Goal: Transaction & Acquisition: Purchase product/service

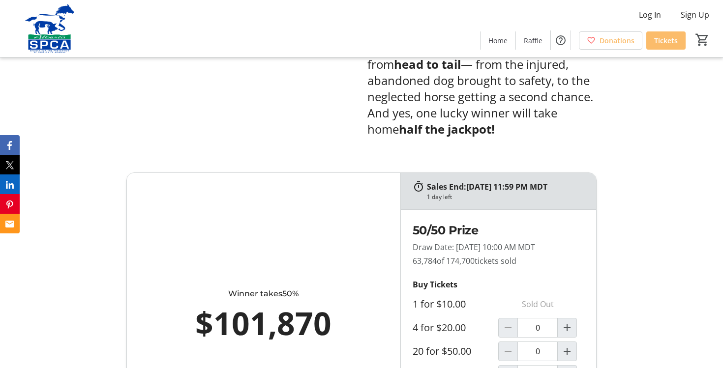
scroll to position [460, 0]
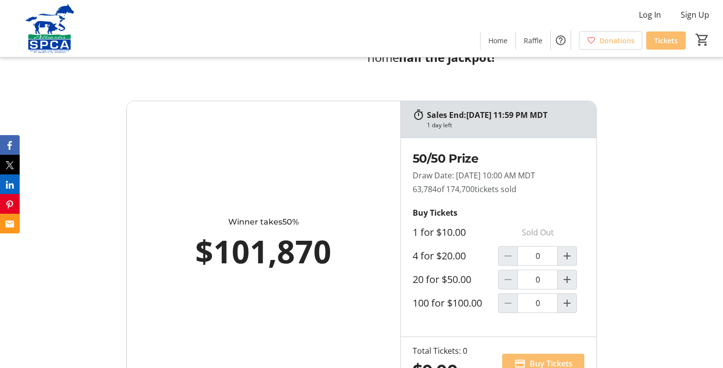
scroll to position [657, 0]
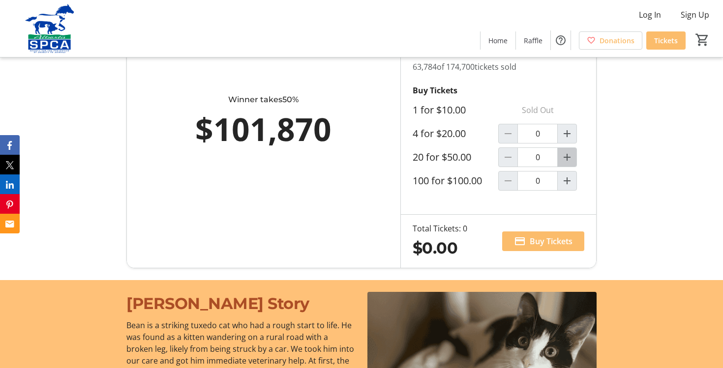
click at [568, 154] on mat-icon "Increment by one" at bounding box center [567, 157] width 12 height 12
type input "1"
click at [541, 240] on span "Buy Tickets" at bounding box center [551, 242] width 43 height 12
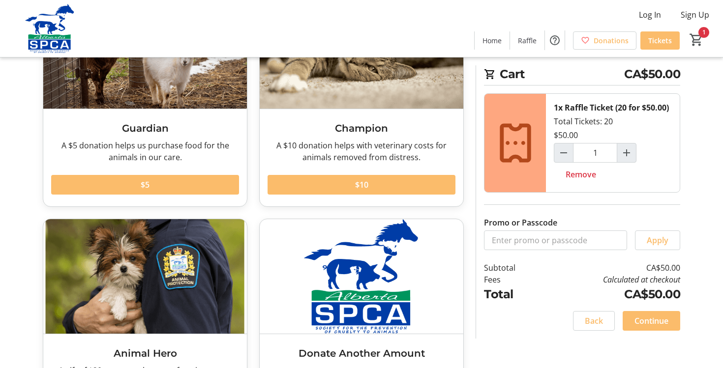
scroll to position [130, 0]
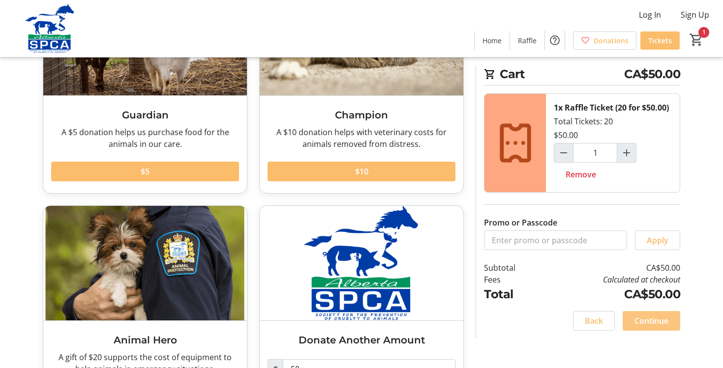
click at [655, 318] on span "Continue" at bounding box center [651, 321] width 34 height 12
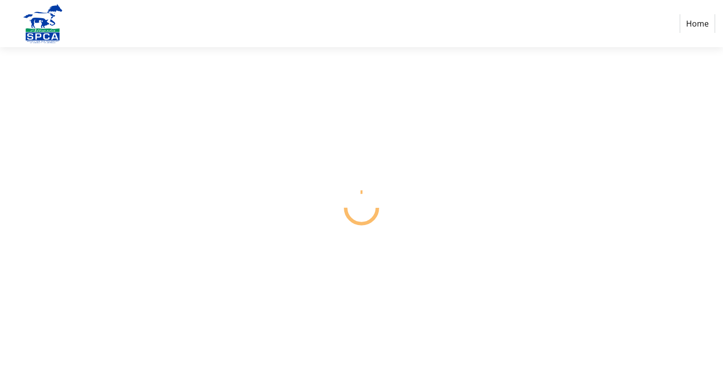
select select "CA"
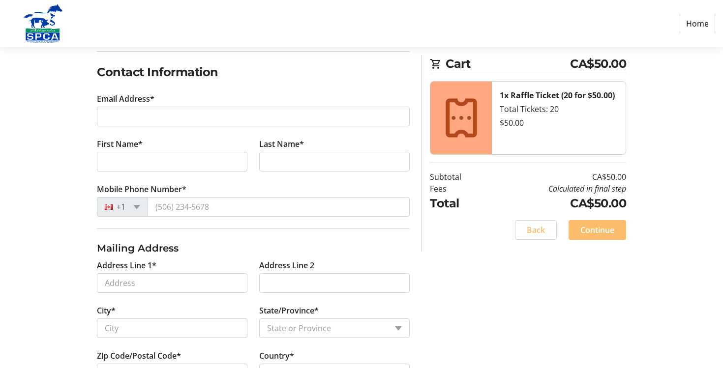
scroll to position [173, 0]
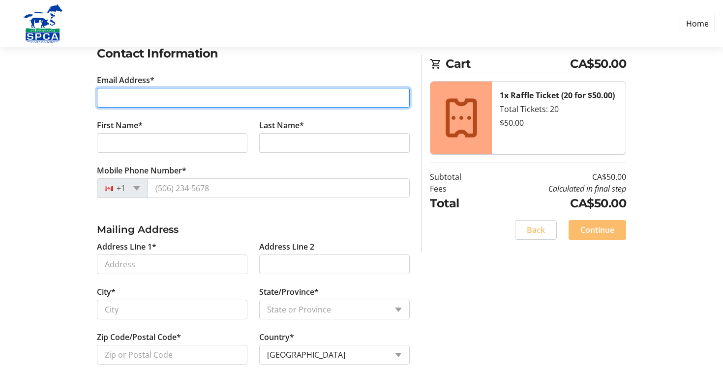
type input "artistinvancouver@yahoo.com"
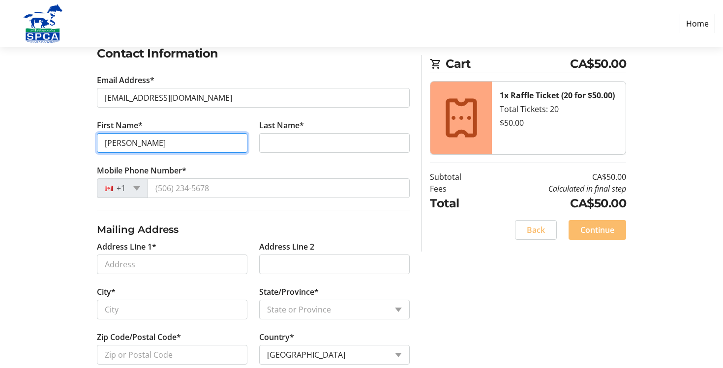
type input "Jason"
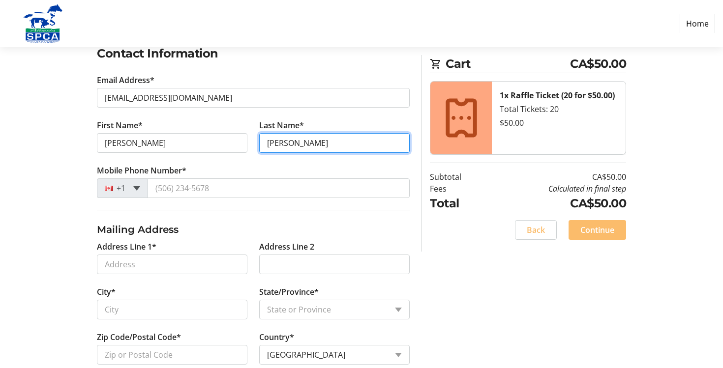
type input "Blake"
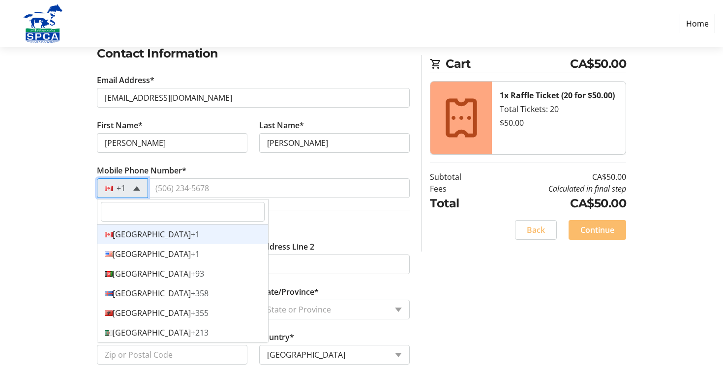
scroll to position [0, 0]
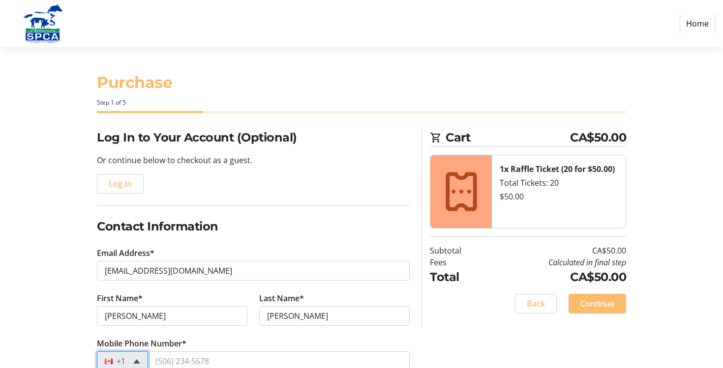
click at [137, 188] on form "Log In to Your Account (Optional) Or continue below to checkout as a guest. Log…" at bounding box center [253, 370] width 313 height 482
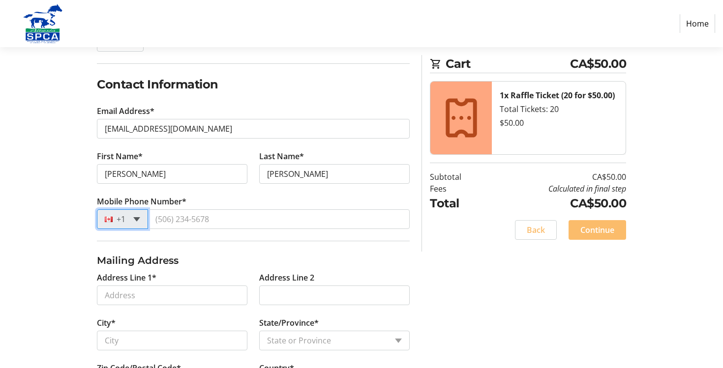
click at [136, 220] on span at bounding box center [136, 219] width 7 height 4
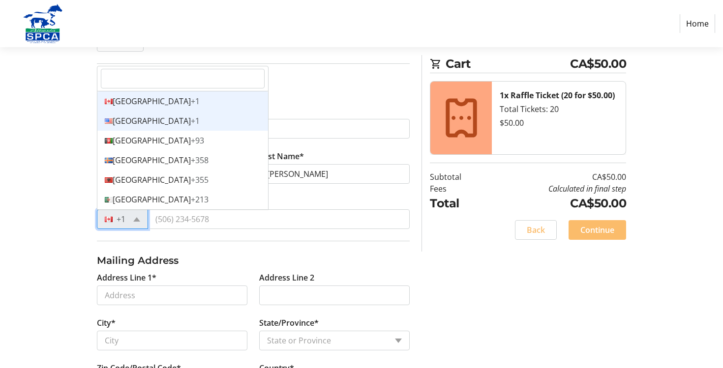
click at [137, 123] on div "United States +1" at bounding box center [182, 121] width 171 height 20
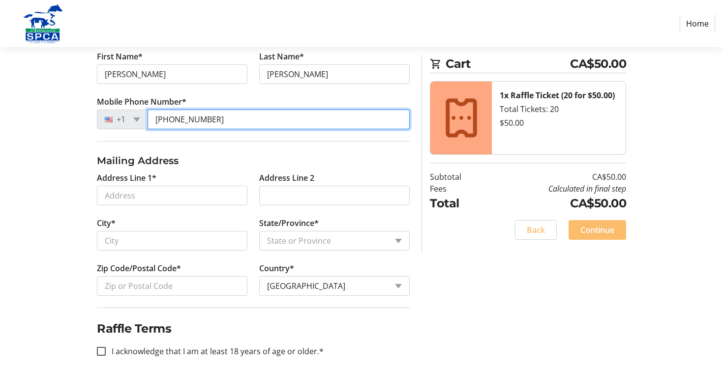
scroll to position [256, 0]
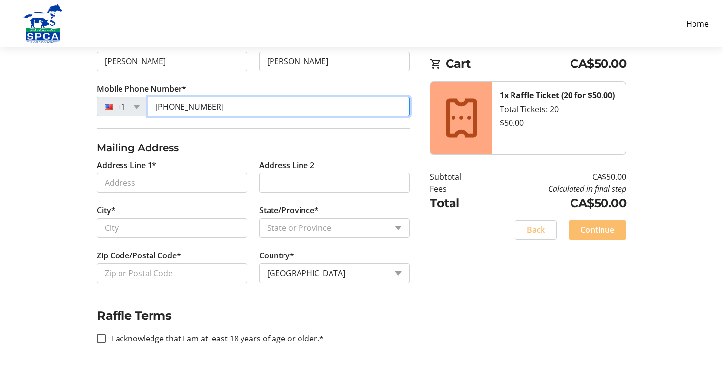
type input "(323) 459-5057"
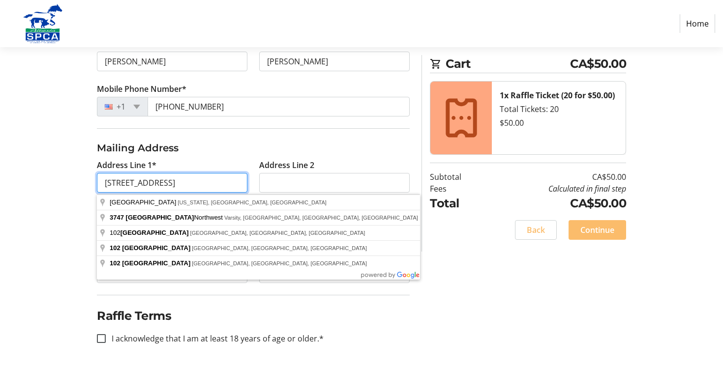
type input "102 - 3747 42nd Street NW"
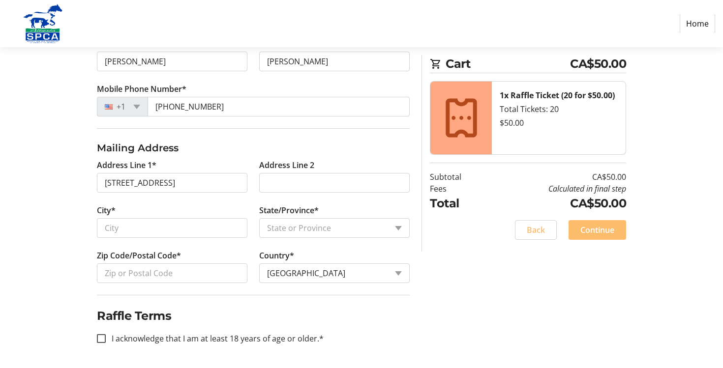
click at [228, 151] on h3 "Mailing Address" at bounding box center [253, 148] width 313 height 15
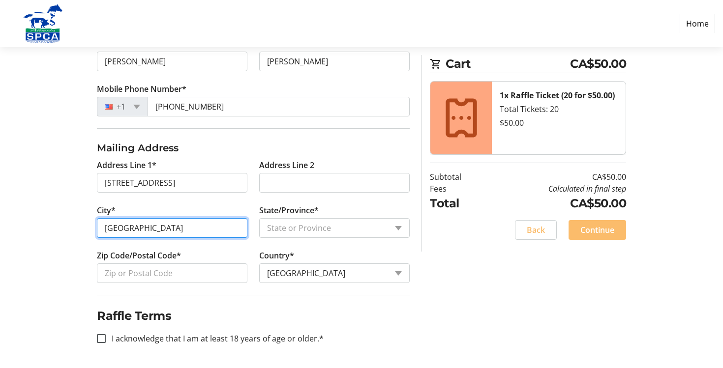
type input "Calgary"
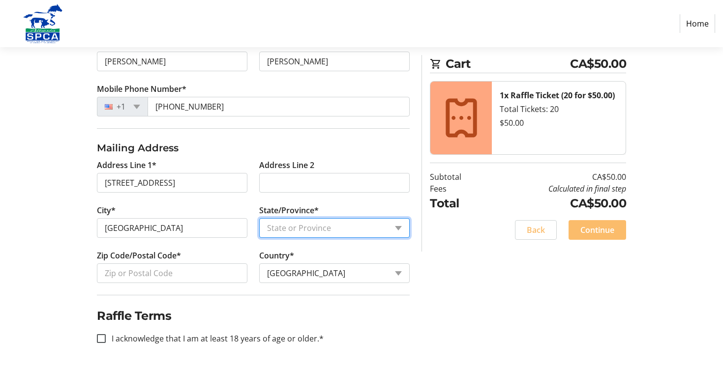
select select "AB"
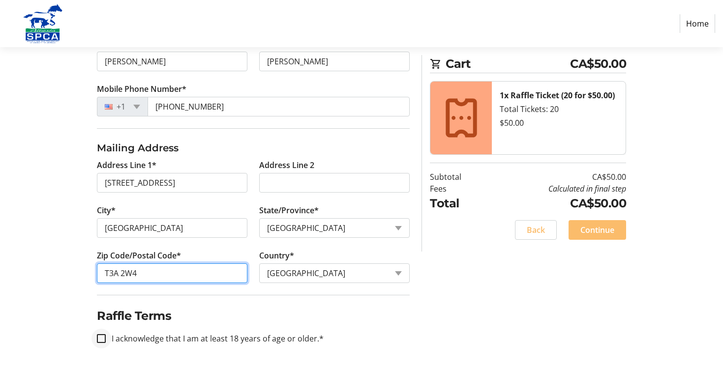
type input "T3A 2W4"
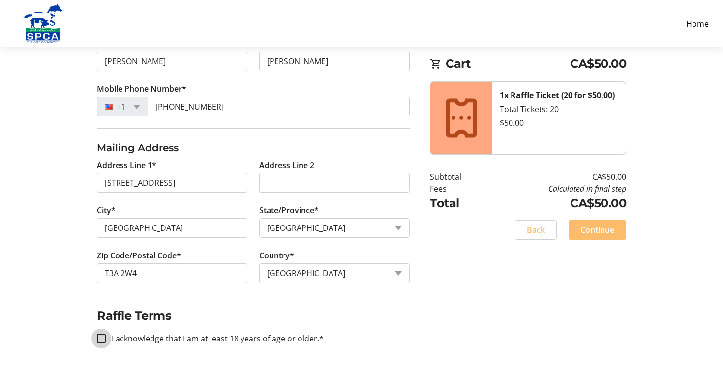
click at [104, 338] on input "I acknowledge that I am at least 18 years of age or older.*" at bounding box center [101, 338] width 9 height 9
checkbox input "true"
click at [598, 231] on span "Continue" at bounding box center [597, 230] width 34 height 12
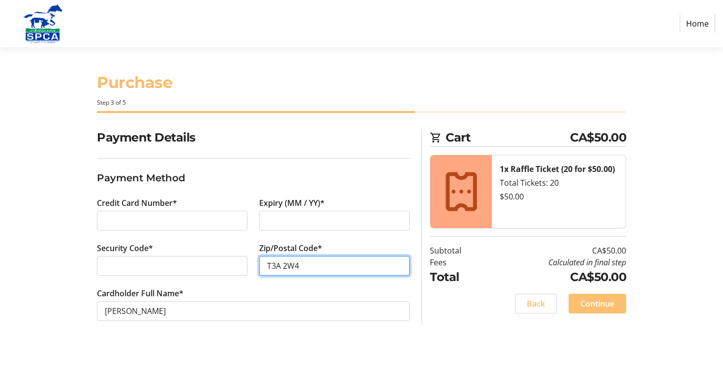
type input "T3A 2W4"
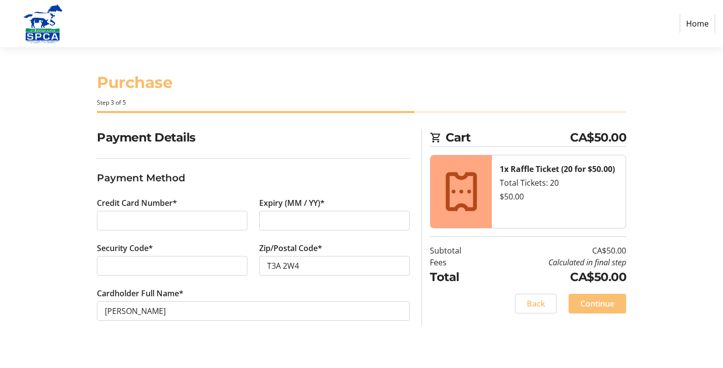
click at [601, 307] on span "Continue" at bounding box center [597, 304] width 34 height 12
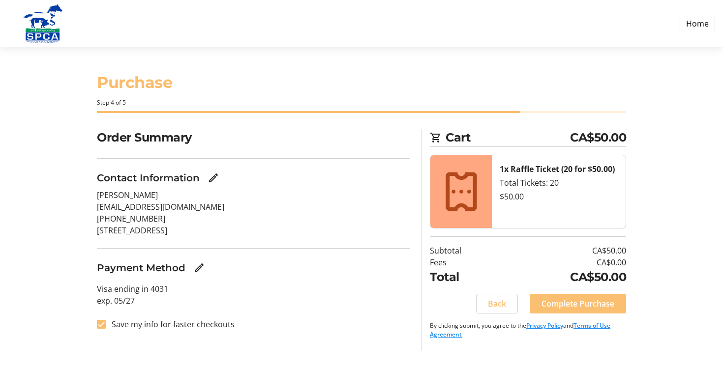
click at [582, 304] on span "Complete Purchase" at bounding box center [577, 304] width 73 height 12
